Goal: Find specific page/section: Find specific page/section

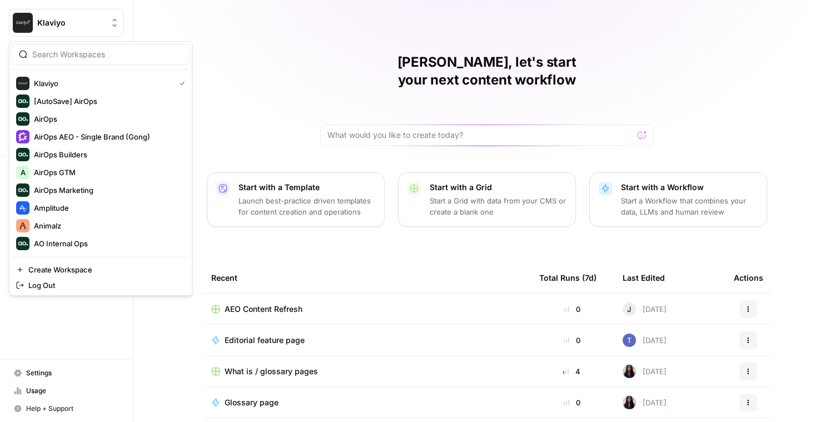
click at [58, 26] on span "Klaviyo" at bounding box center [70, 22] width 67 height 11
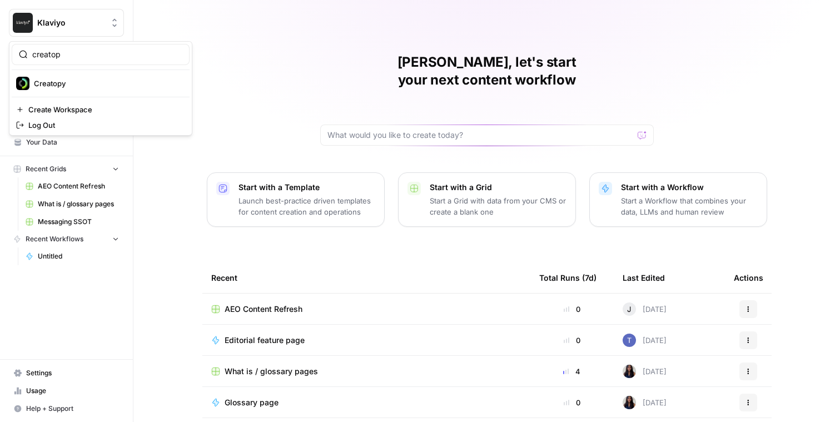
type input "creatop"
click at [39, 86] on span "Creatopy" at bounding box center [107, 83] width 147 height 11
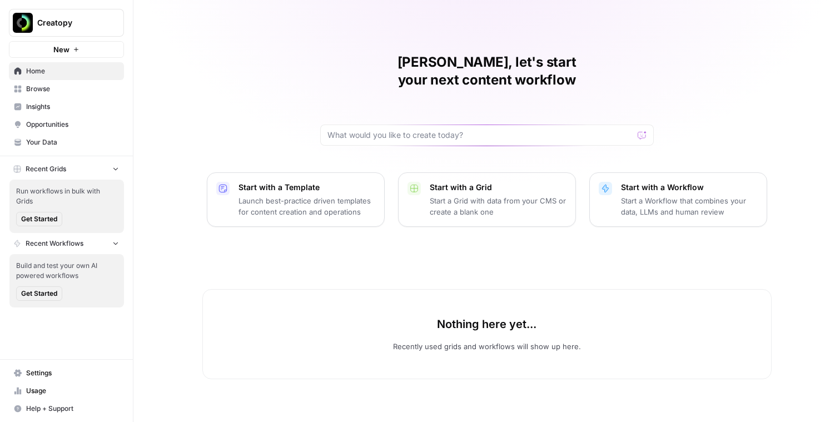
click at [55, 145] on span "Your Data" at bounding box center [72, 142] width 93 height 10
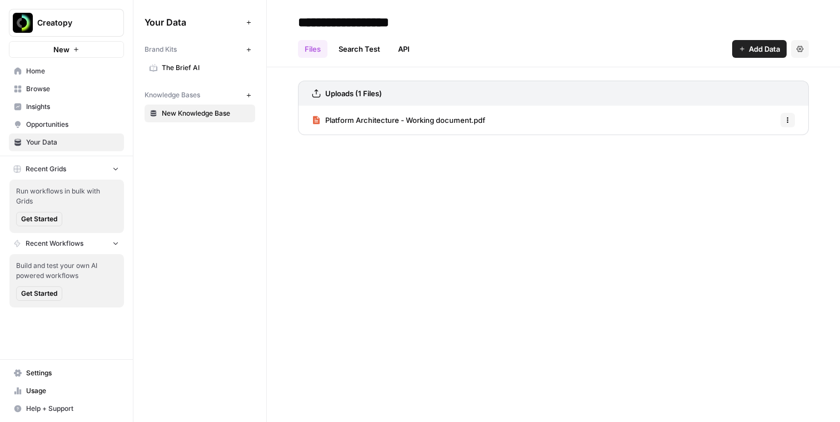
click at [199, 67] on span "The Brief AI" at bounding box center [206, 68] width 88 height 10
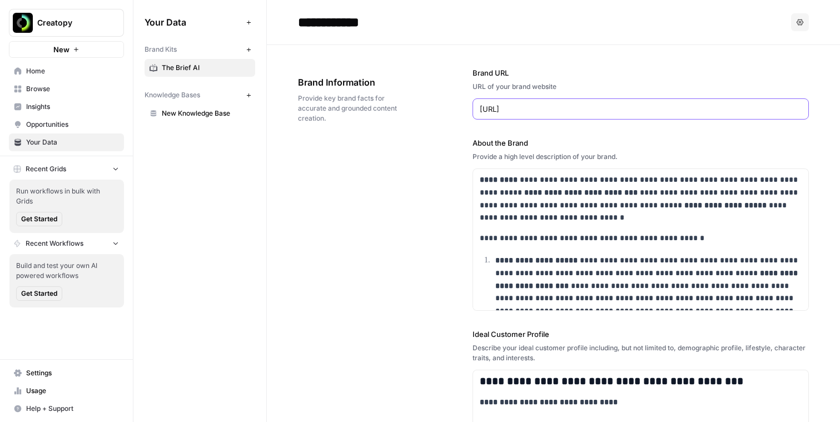
drag, startPoint x: 527, startPoint y: 114, endPoint x: 418, endPoint y: 114, distance: 109.6
click at [56, 93] on span "Browse" at bounding box center [72, 89] width 93 height 10
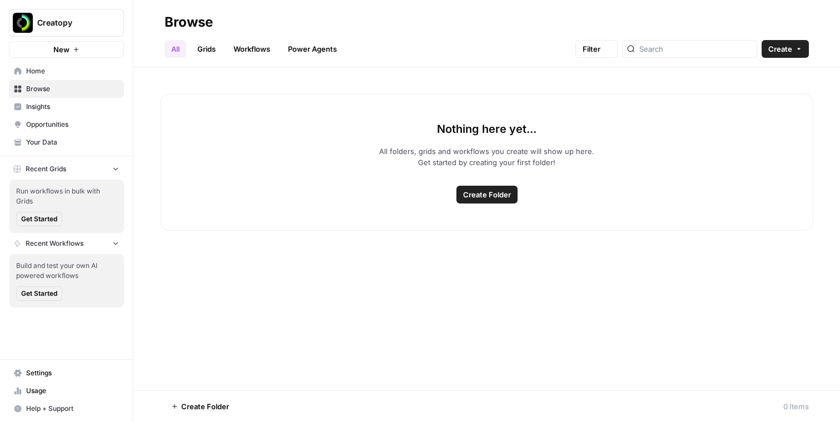
click at [56, 107] on span "Insights" at bounding box center [72, 107] width 93 height 10
